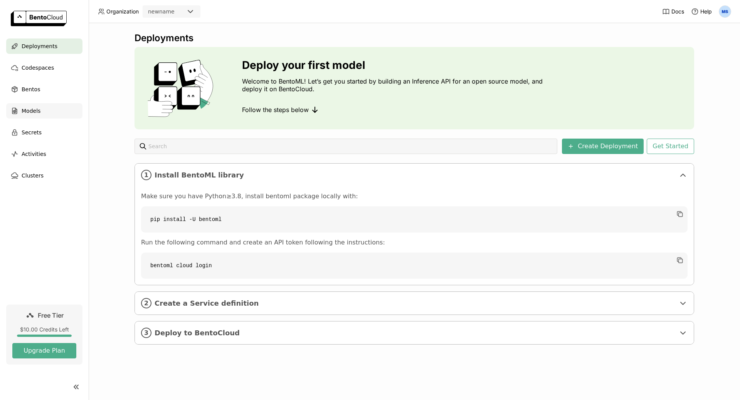
click at [43, 117] on div "Models" at bounding box center [44, 110] width 76 height 15
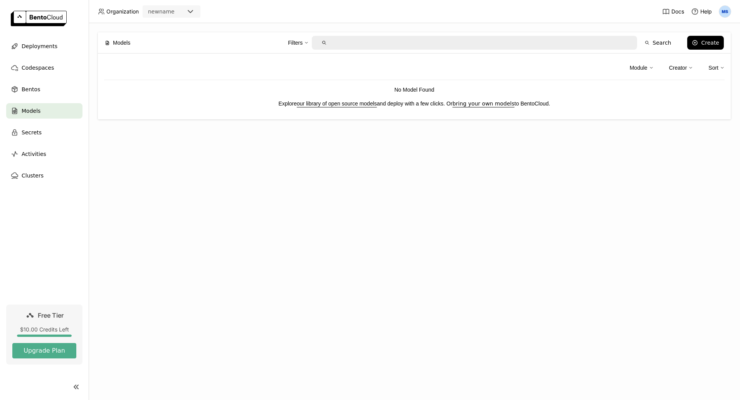
click at [721, 13] on img at bounding box center [725, 12] width 12 height 12
click at [717, 49] on span "API Tokens" at bounding box center [713, 51] width 27 height 7
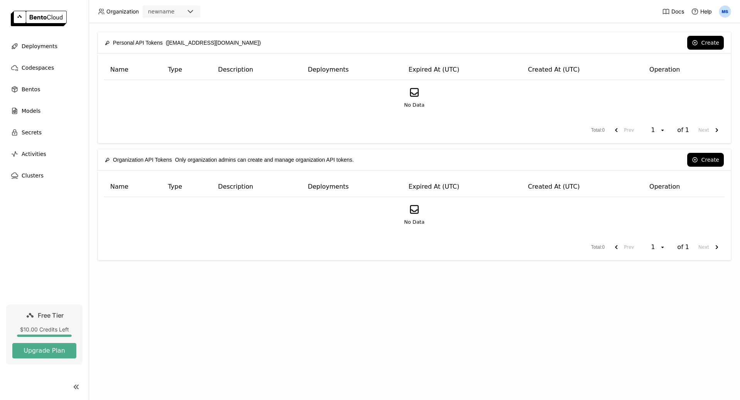
click at [655, 110] on div "No Data" at bounding box center [414, 98] width 620 height 35
click at [710, 46] on button "Create" at bounding box center [705, 43] width 37 height 14
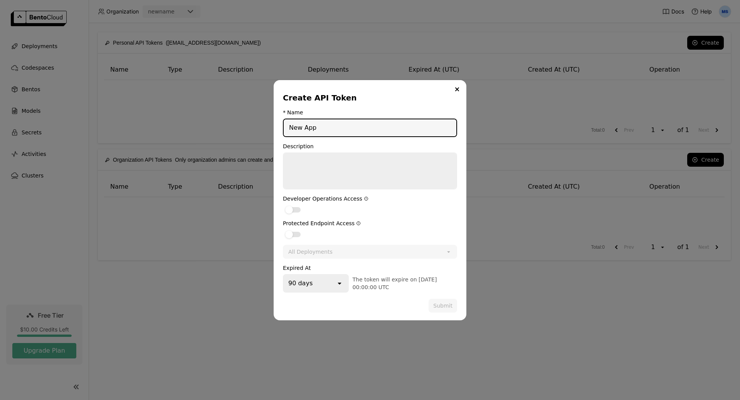
type input "New App"
click at [380, 254] on div "All Deployments" at bounding box center [365, 252] width 162 height 12
click at [356, 176] on textarea "dialog" at bounding box center [370, 170] width 173 height 35
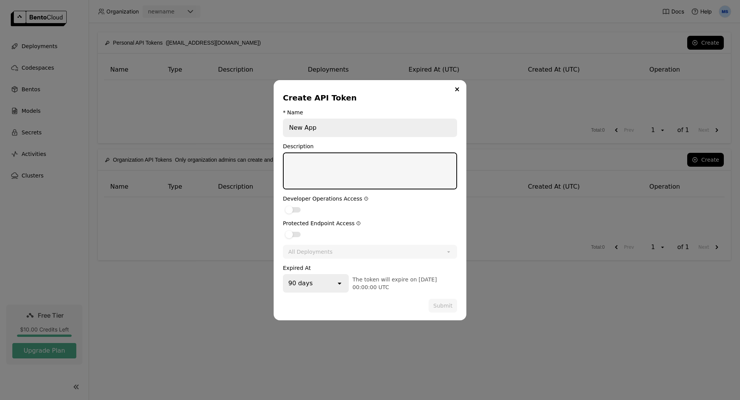
paste textarea "BentoML"
type textarea "BentoML"
click at [298, 211] on div "dialog" at bounding box center [292, 209] width 15 height 5
click at [283, 205] on input "dialog" at bounding box center [283, 205] width 0 height 0
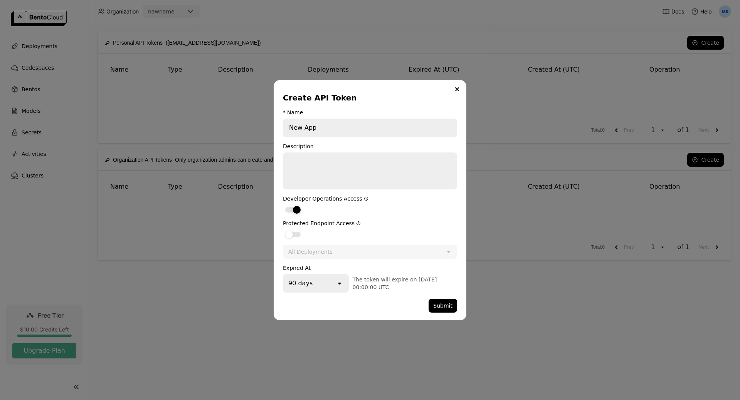
click at [298, 211] on div "dialog" at bounding box center [297, 210] width 8 height 8
click at [283, 205] on input "dialog" at bounding box center [283, 205] width 0 height 0
click at [296, 233] on div "dialog" at bounding box center [292, 234] width 15 height 5
click at [283, 230] on input "dialog" at bounding box center [283, 230] width 0 height 0
click at [448, 307] on button "Submit" at bounding box center [442, 306] width 29 height 14
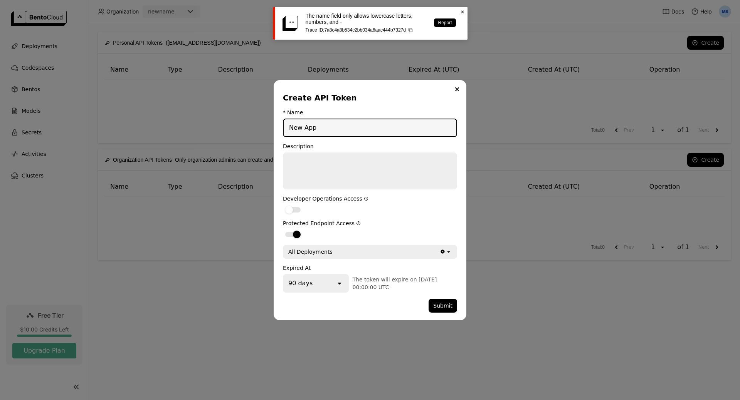
click at [304, 131] on input "New App" at bounding box center [370, 127] width 173 height 17
drag, startPoint x: 306, startPoint y: 128, endPoint x: 272, endPoint y: 128, distance: 33.5
click at [272, 128] on div "Create API Token * Name New App Description Developer Operations Access Protect…" at bounding box center [370, 200] width 740 height 400
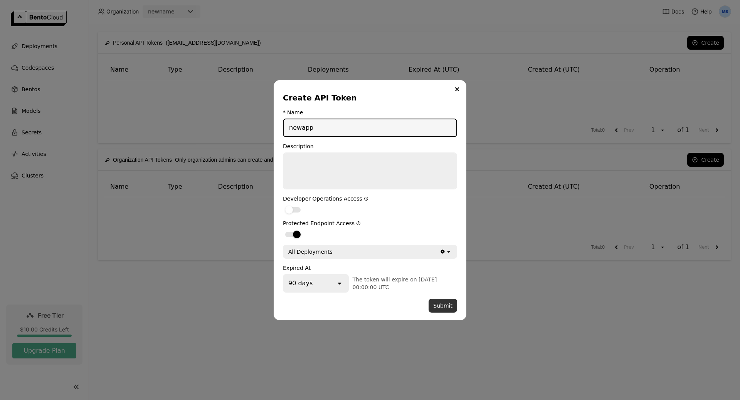
type input "newapp"
click at [442, 301] on button "Submit" at bounding box center [442, 306] width 29 height 14
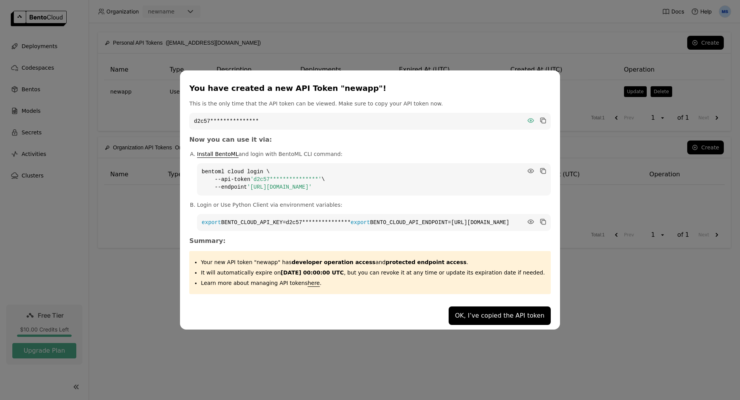
click at [527, 119] on icon "dialog" at bounding box center [530, 121] width 6 height 4
click at [539, 118] on icon "dialog" at bounding box center [543, 121] width 8 height 8
click at [434, 145] on div "**********" at bounding box center [369, 197] width 361 height 195
